Goal: Go to known website: Go to known website

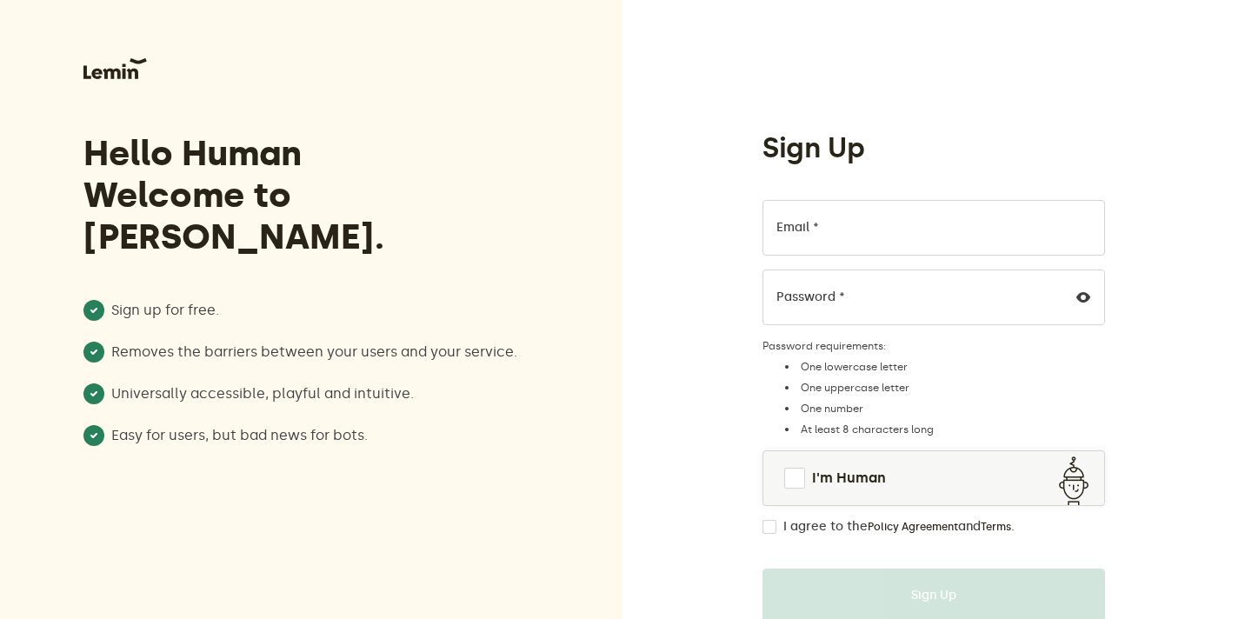
scroll to position [108, 0]
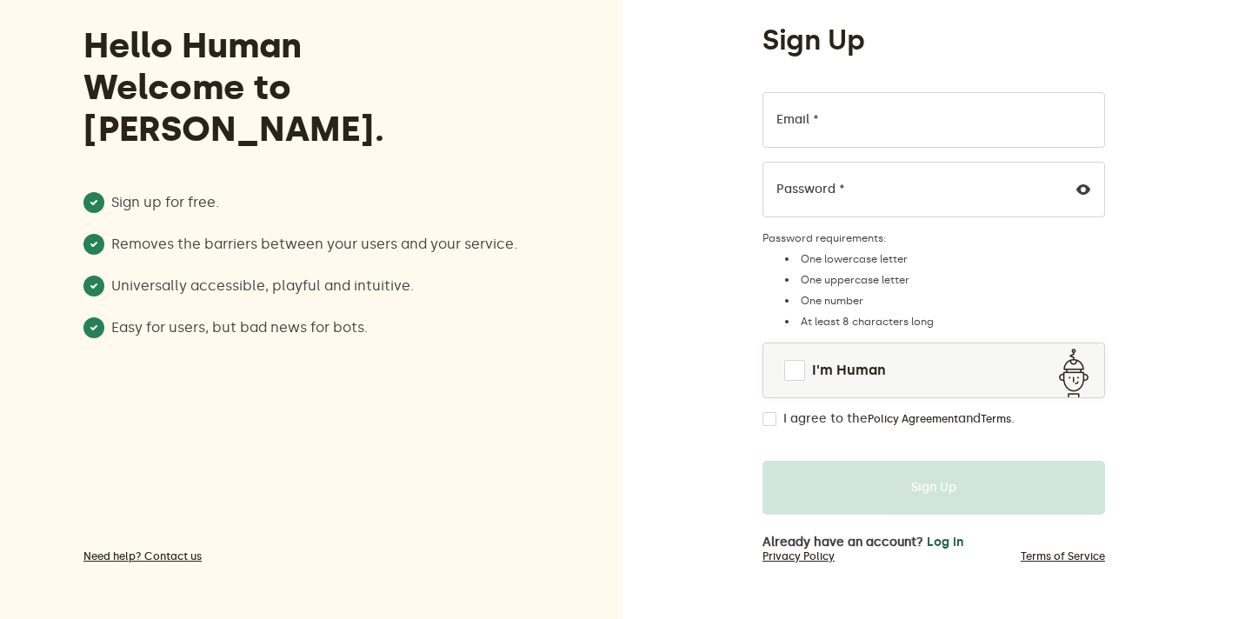
click at [927, 540] on button "Log in" at bounding box center [945, 542] width 37 height 14
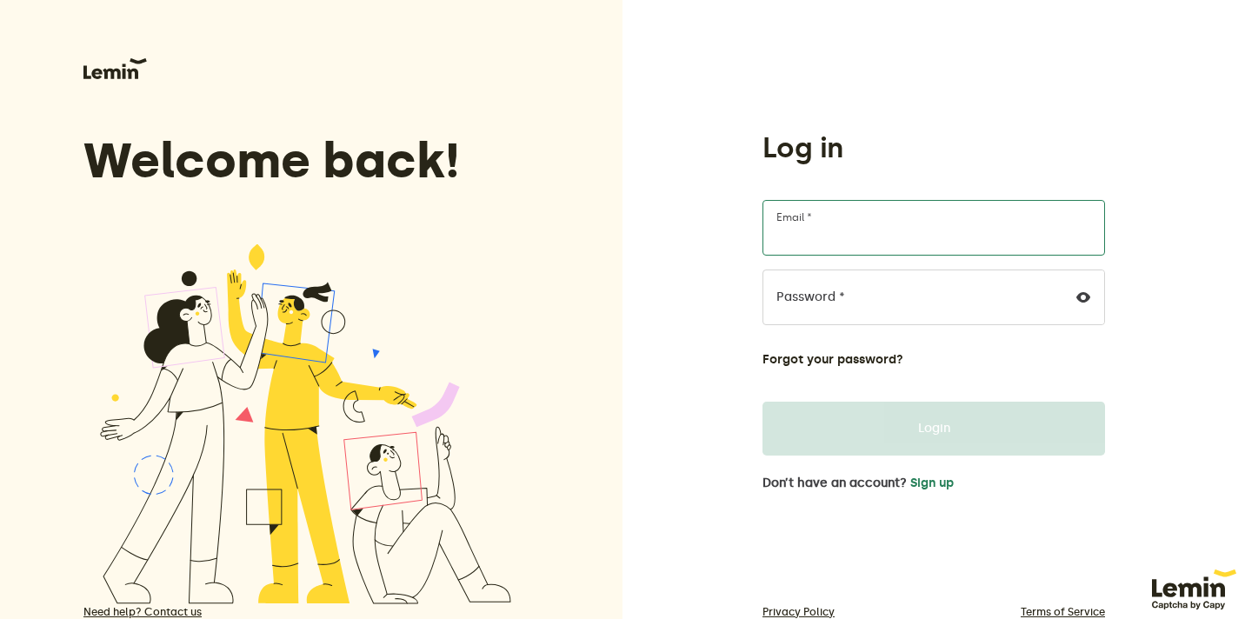
click at [859, 233] on input "Email *" at bounding box center [933, 228] width 342 height 56
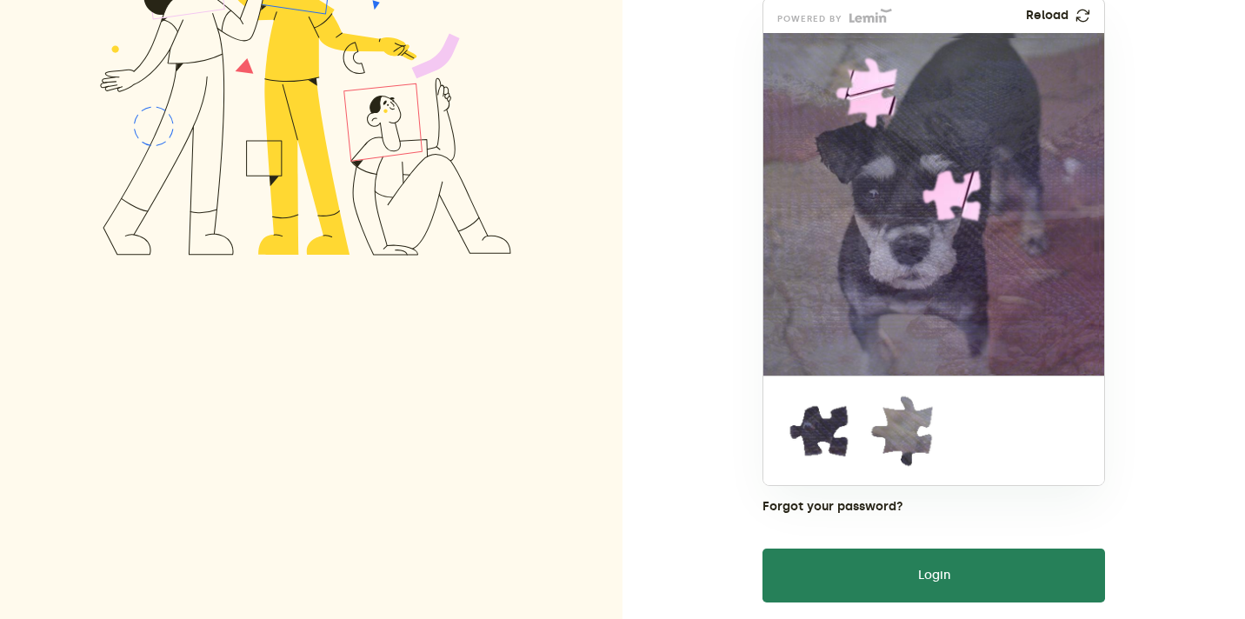
scroll to position [402, 0]
